Goal: Use online tool/utility: Utilize a website feature to perform a specific function

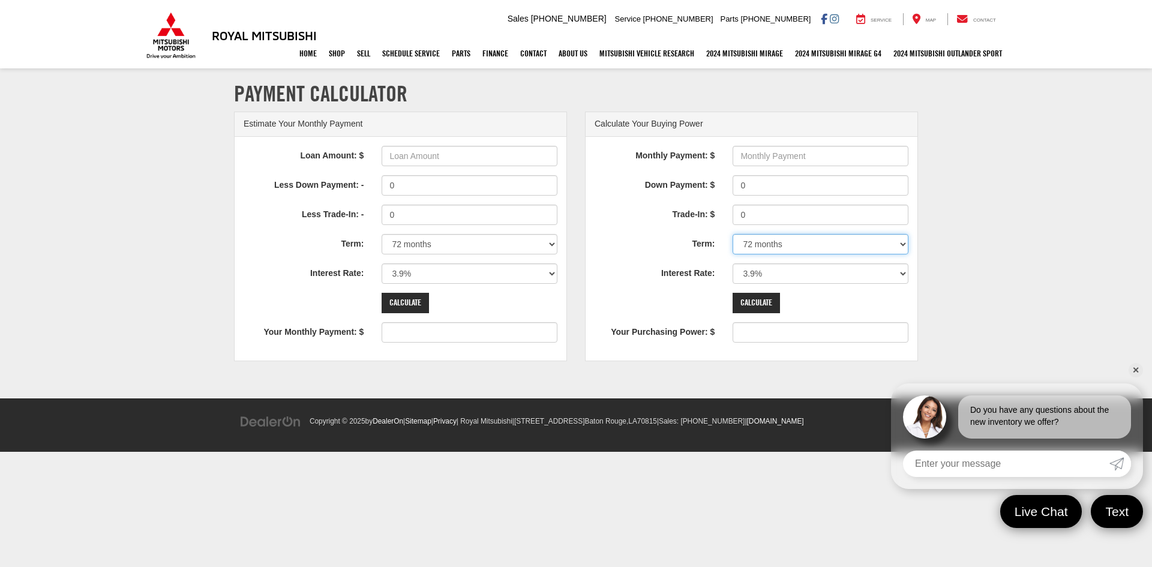
click at [858, 244] on select "12 months 24 months 36 months 48 months 60 months 66 months 72 months 84 months" at bounding box center [821, 244] width 176 height 20
click at [775, 157] on input "Monthly Payment: $" at bounding box center [821, 156] width 176 height 20
type input "500"
type input "32052"
click at [770, 308] on input "Calculate" at bounding box center [756, 303] width 47 height 20
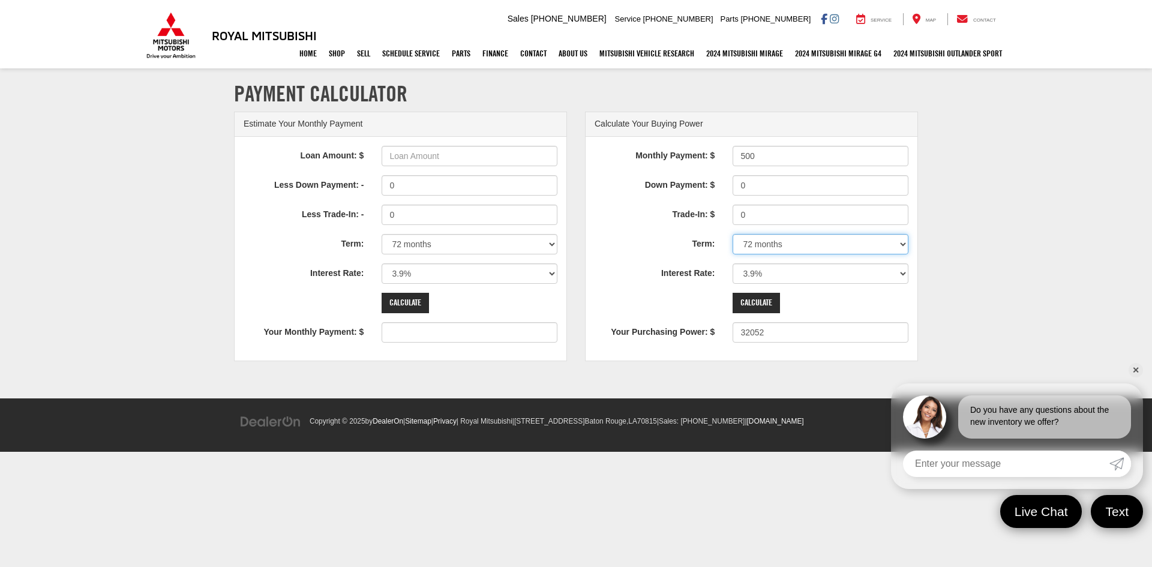
click at [827, 248] on select "12 months 24 months 36 months 48 months 60 months 66 months 72 months 84 months" at bounding box center [821, 244] width 176 height 20
select select "84"
click at [733, 234] on select "12 months 24 months 36 months 48 months 60 months 66 months 72 months 84 months" at bounding box center [821, 244] width 176 height 20
type input "36704"
click at [768, 303] on input "Calculate" at bounding box center [756, 303] width 47 height 20
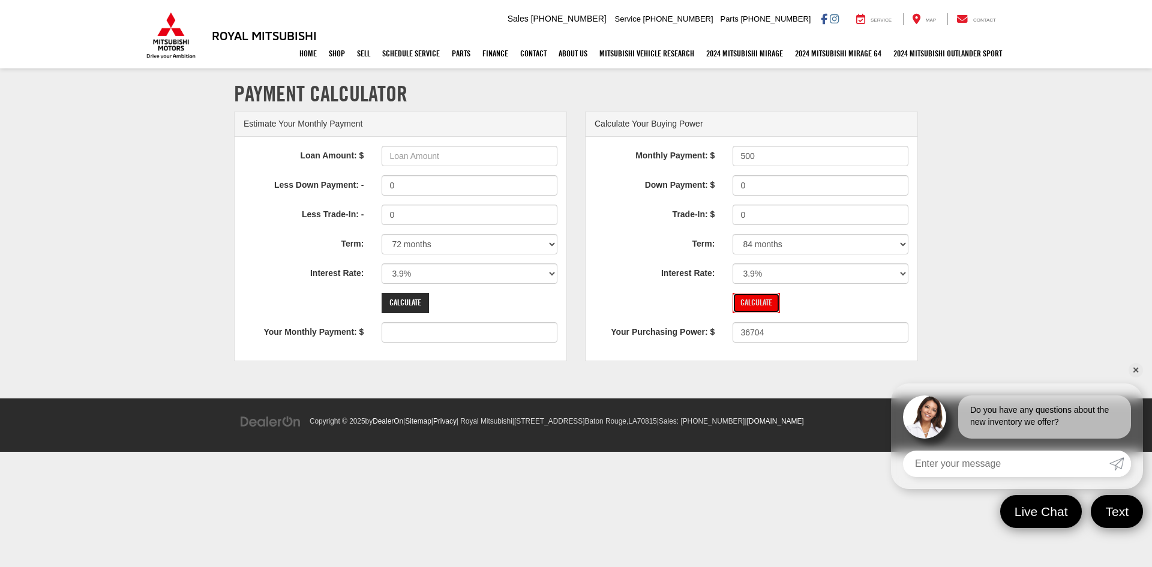
click at [742, 301] on input "Calculate" at bounding box center [756, 303] width 47 height 20
